Goal: Transaction & Acquisition: Purchase product/service

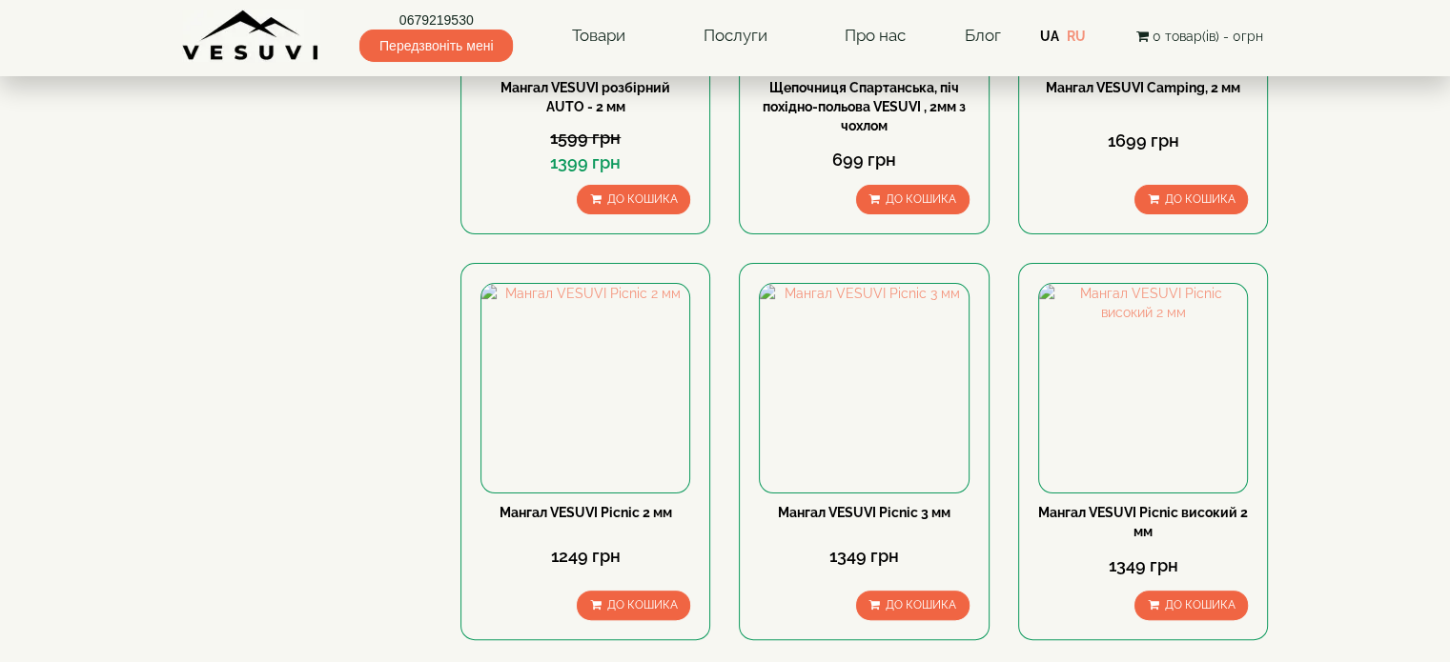
scroll to position [477, 0]
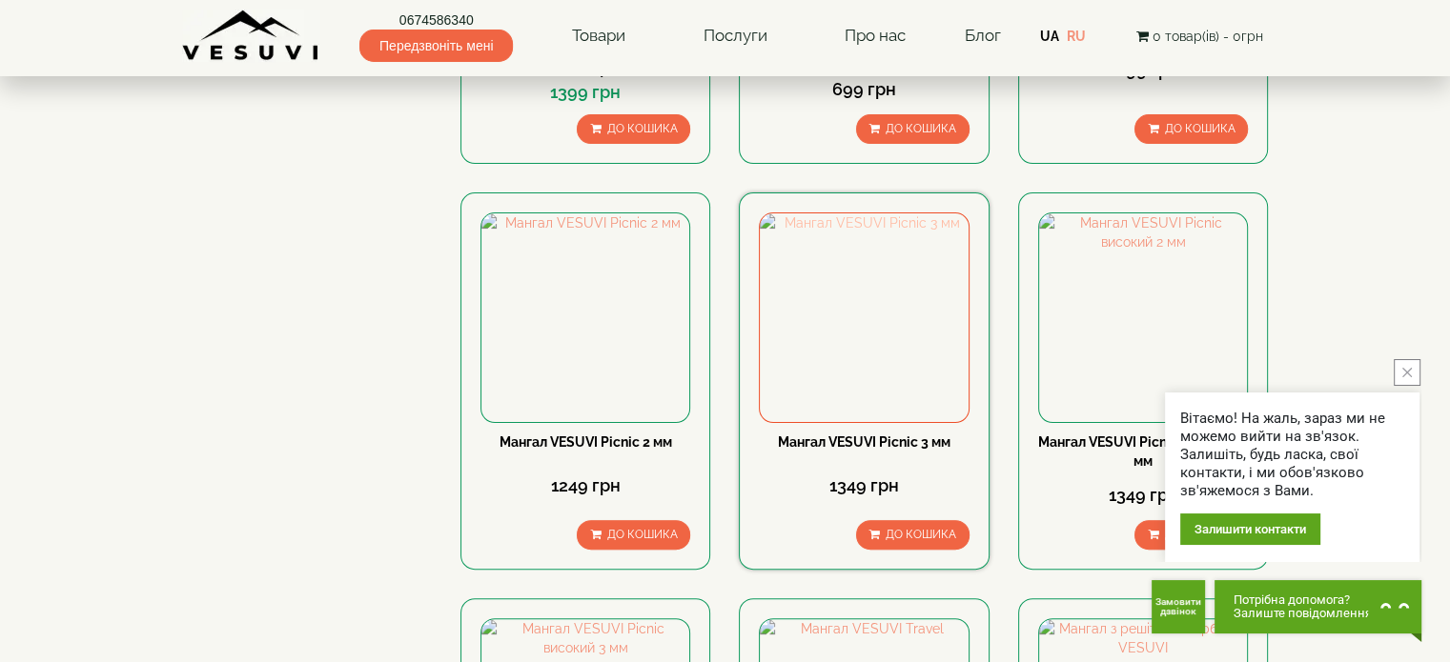
click at [853, 303] on img at bounding box center [864, 317] width 208 height 208
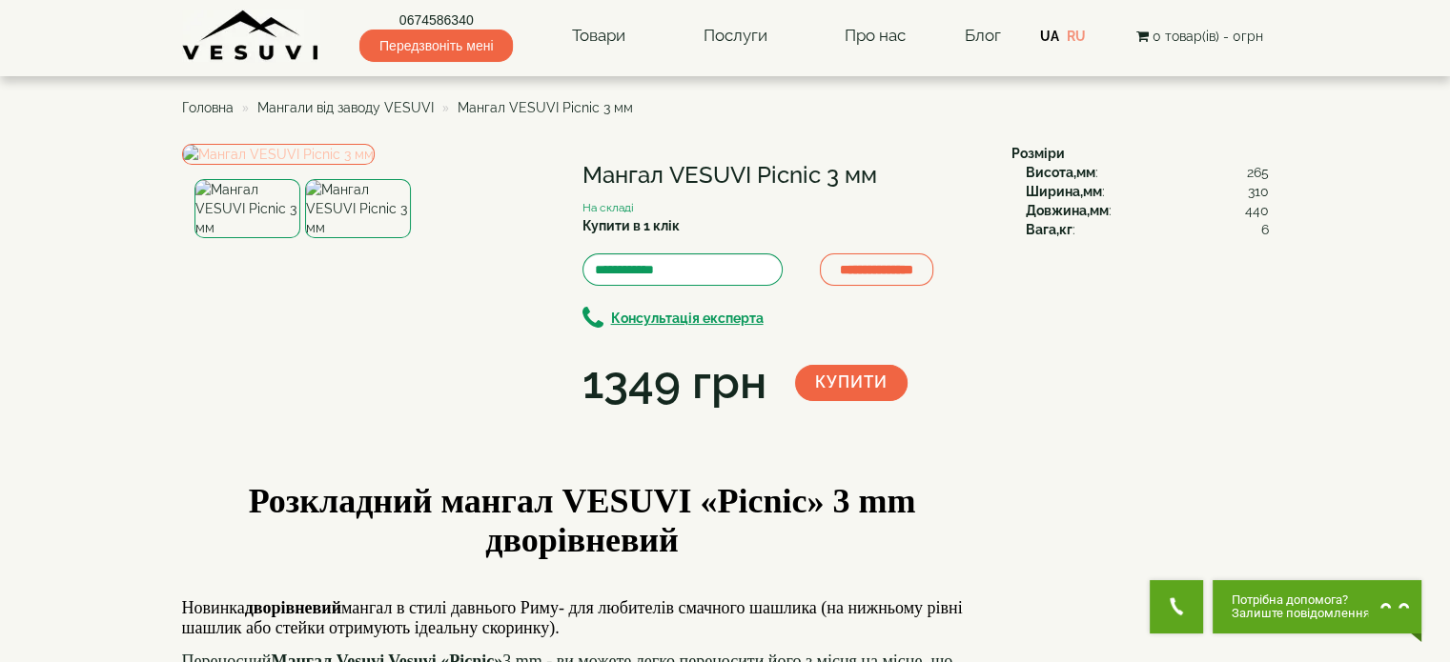
click at [259, 165] on img at bounding box center [278, 154] width 193 height 21
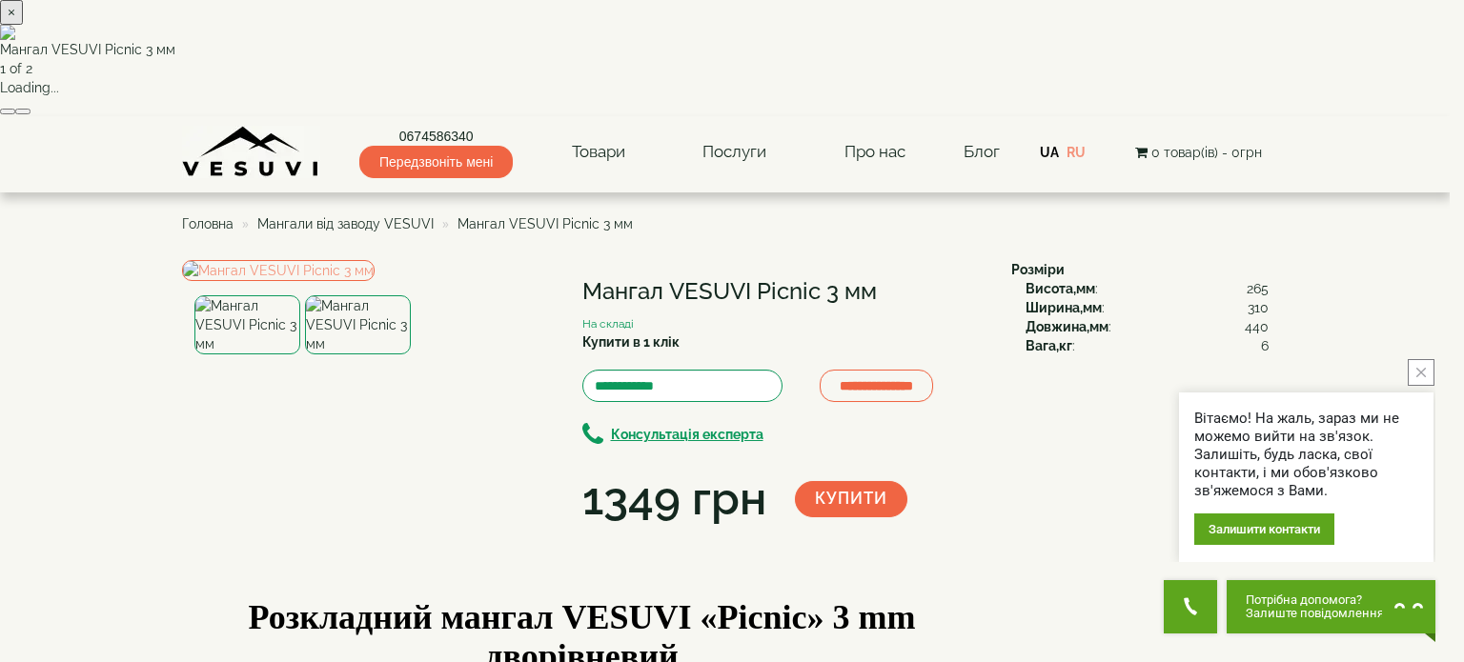
click at [23, 25] on button "×" at bounding box center [11, 12] width 23 height 25
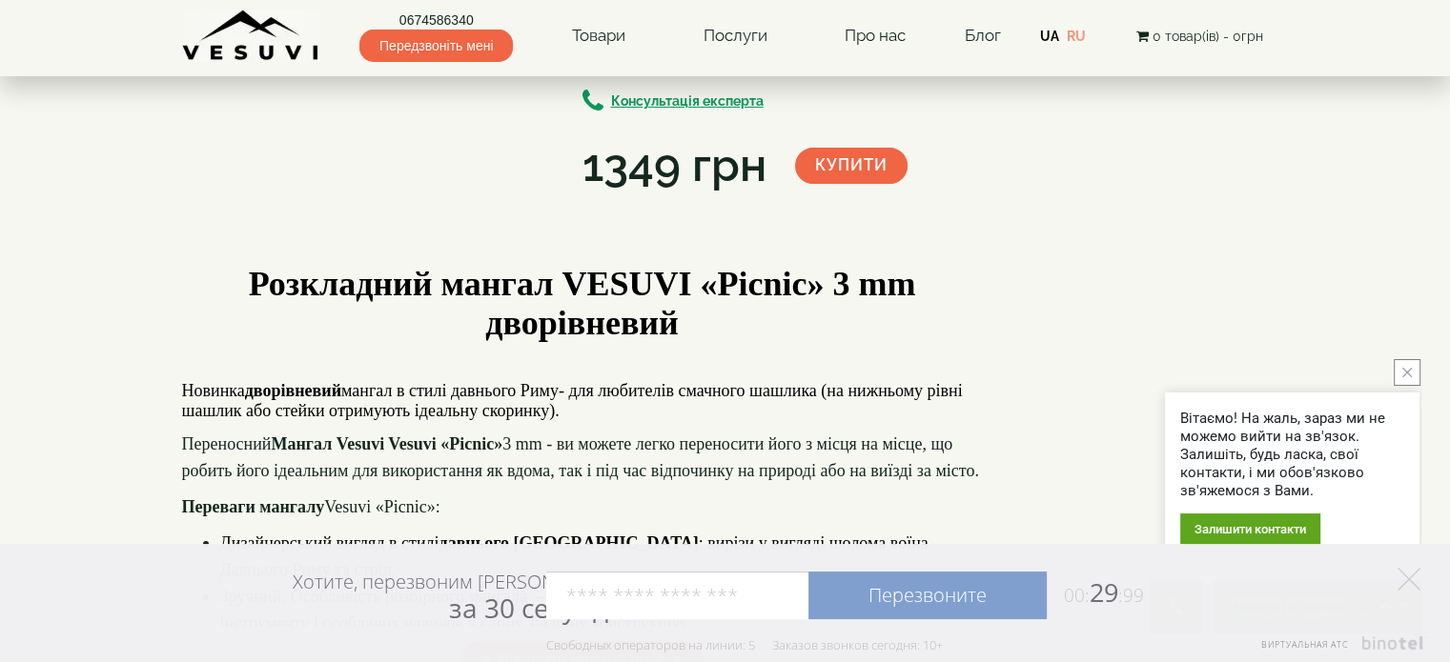
scroll to position [286, 0]
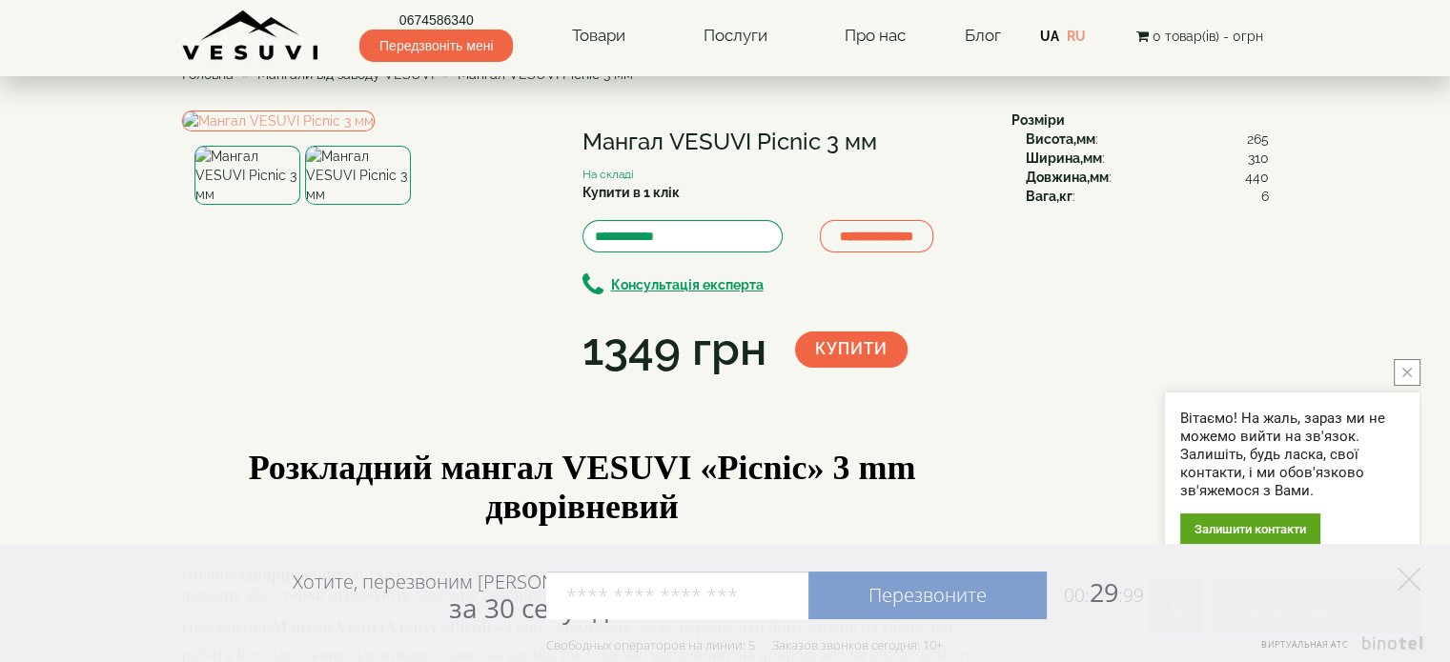
scroll to position [0, 0]
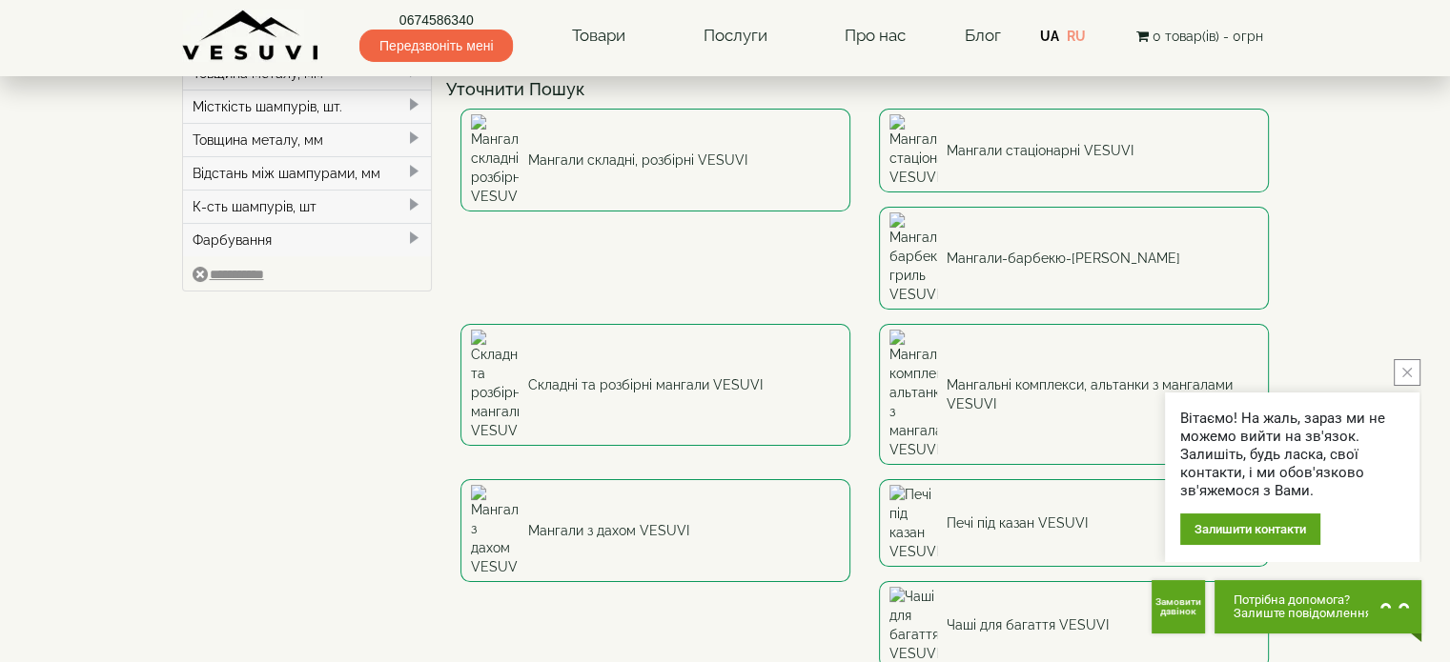
scroll to position [95, 0]
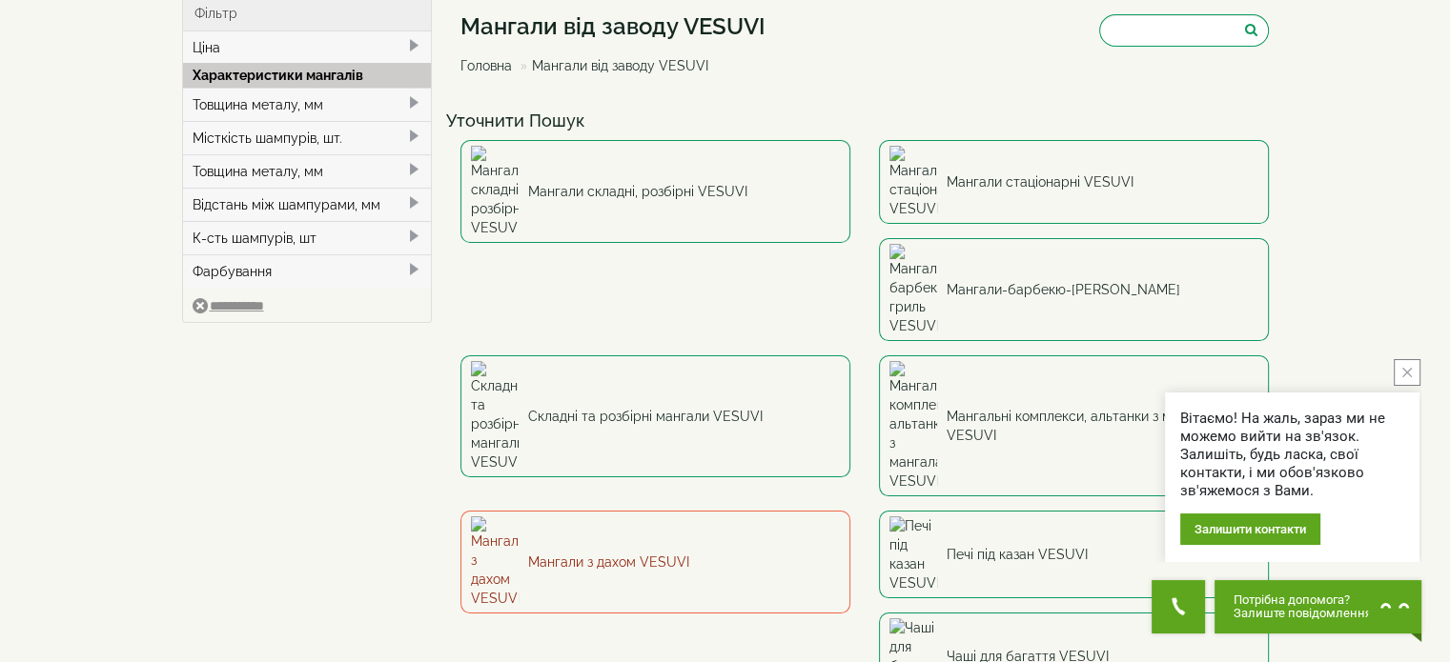
click at [850, 511] on link "Мангали з дахом VESUVI" at bounding box center [655, 562] width 390 height 103
